Goal: Find specific page/section: Find specific page/section

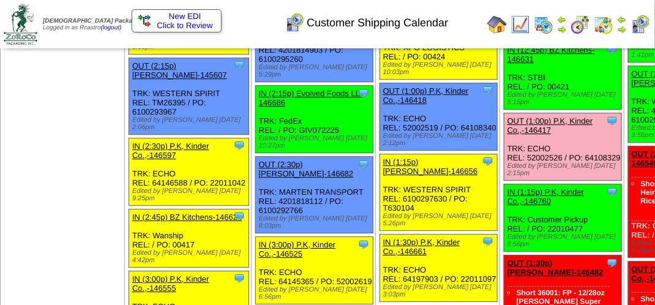
scroll to position [1286, 0]
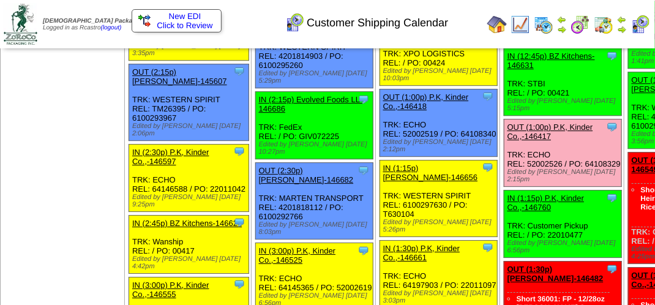
click at [244, 19] on div "Customer Shipping Calendar" at bounding box center [325, 19] width 374 height 34
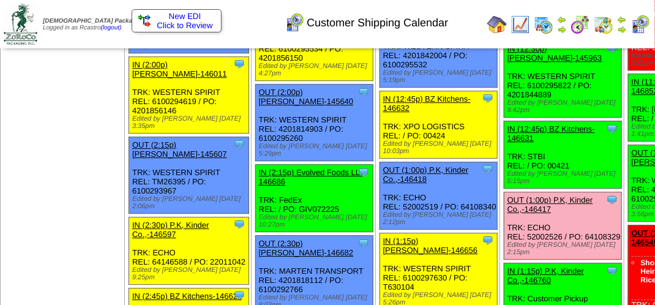
scroll to position [1164, 0]
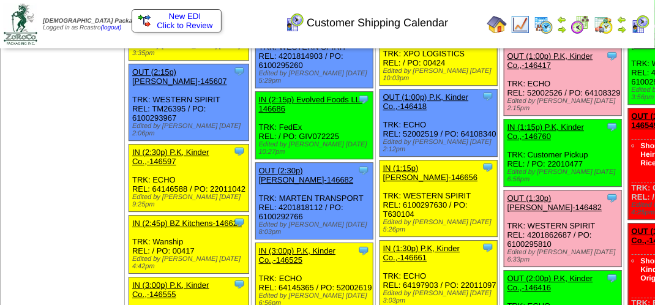
scroll to position [1348, 0]
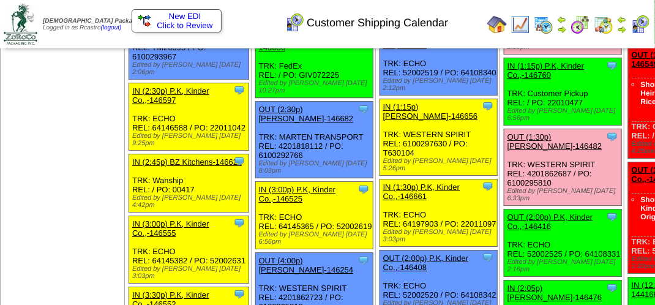
click at [643, 21] on img at bounding box center [641, 25] width 20 height 20
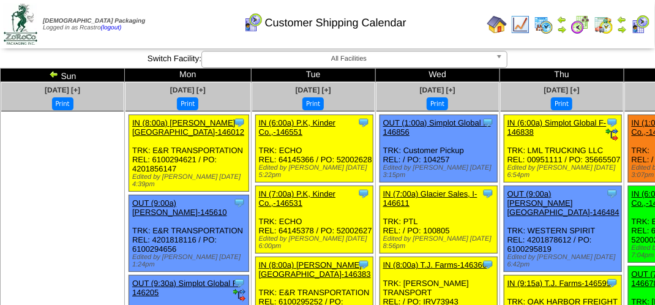
click at [625, 29] on img at bounding box center [622, 30] width 10 height 10
click at [504, 160] on div "Clone Item IN (6:00a) Simplot Global F-146838 Simplot Global Food, LLC Schedule…" at bounding box center [563, 148] width 118 height 67
